Goal: Navigation & Orientation: Find specific page/section

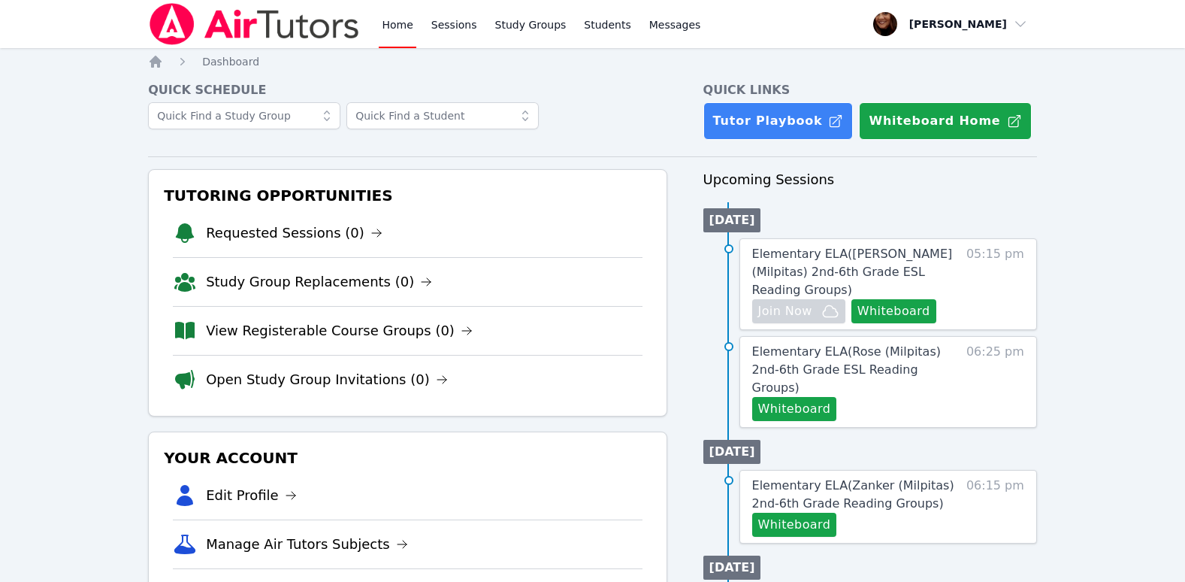
click at [391, 21] on link "Home" at bounding box center [397, 24] width 37 height 48
click at [347, 237] on link "Requested Sessions (0)" at bounding box center [294, 232] width 177 height 21
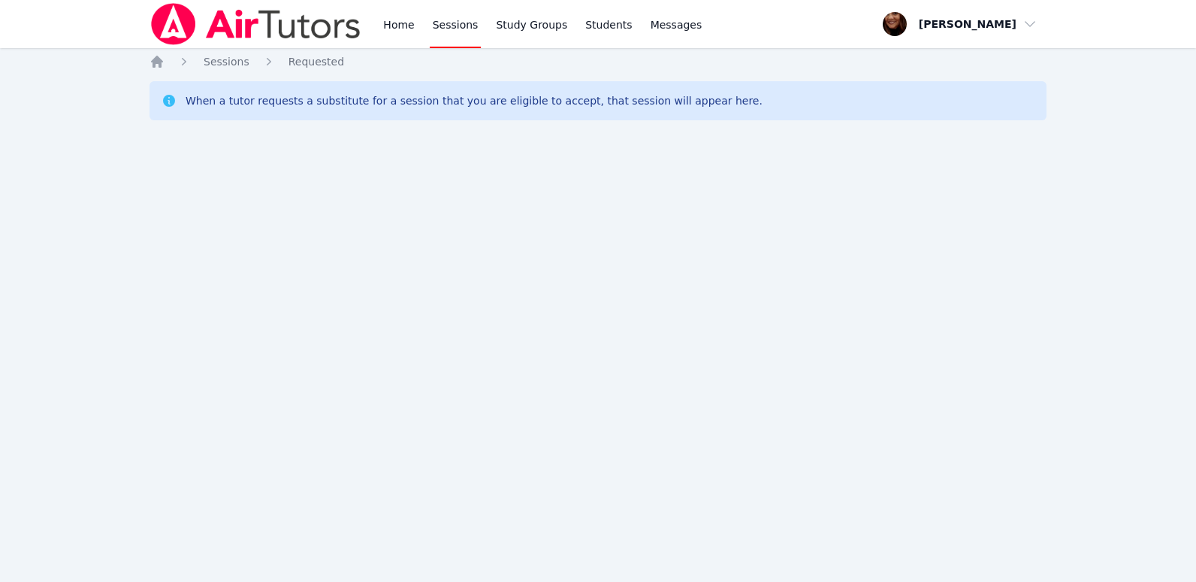
click at [377, 19] on div "Home Sessions Study Groups Students Messages" at bounding box center [427, 24] width 555 height 48
click at [404, 33] on link "Home" at bounding box center [398, 24] width 37 height 48
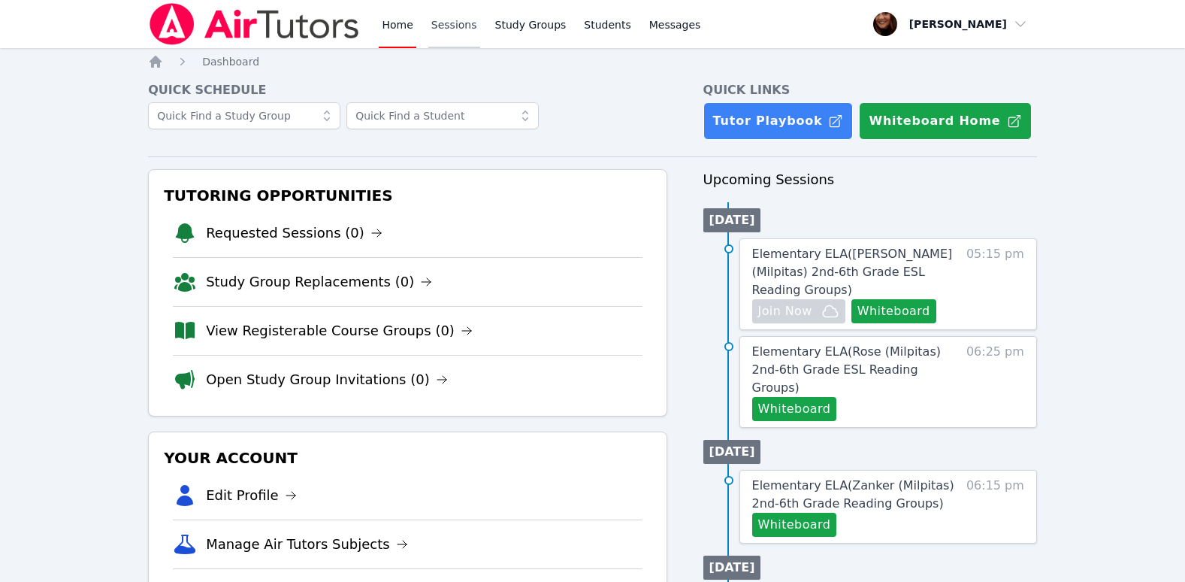
click at [457, 28] on link "Sessions" at bounding box center [454, 24] width 52 height 48
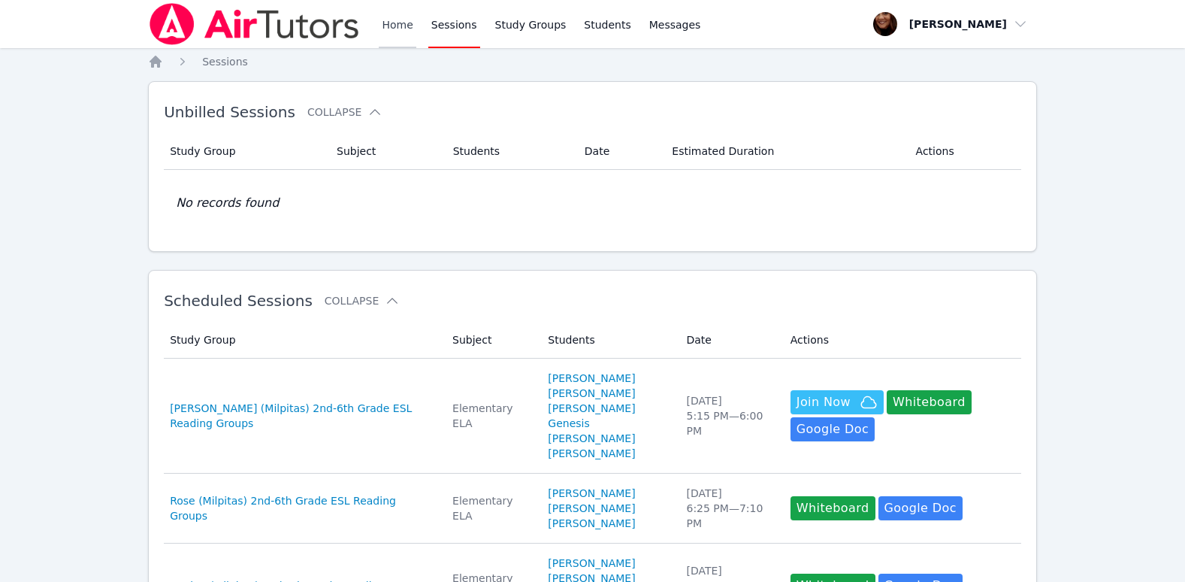
click at [388, 23] on link "Home" at bounding box center [397, 24] width 37 height 48
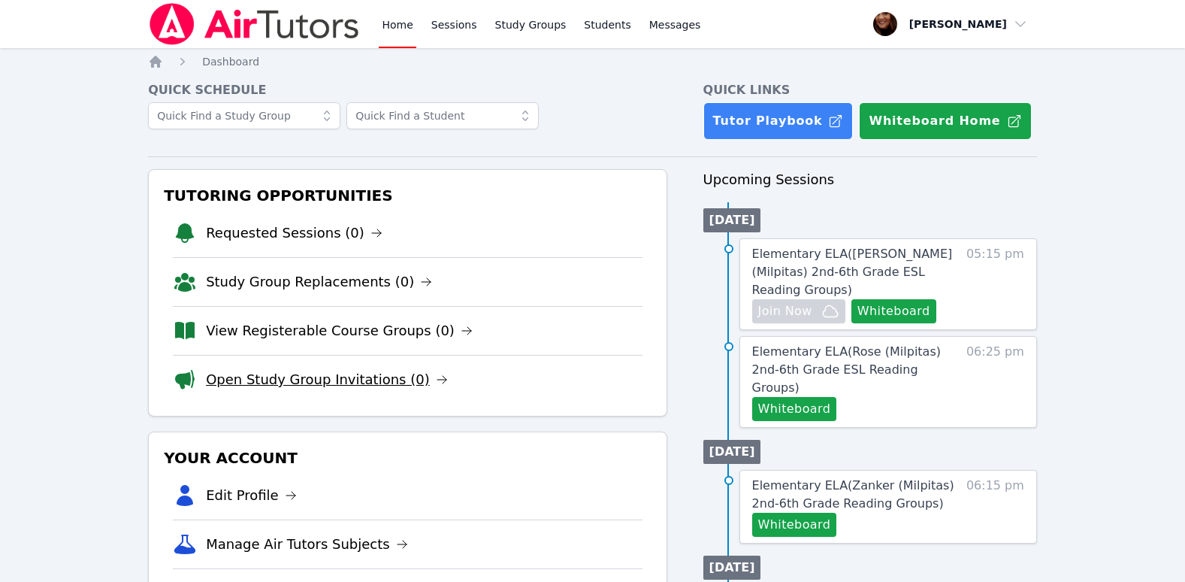
click at [381, 387] on link "Open Study Group Invitations (0)" at bounding box center [327, 379] width 242 height 21
